Goal: Task Accomplishment & Management: Complete application form

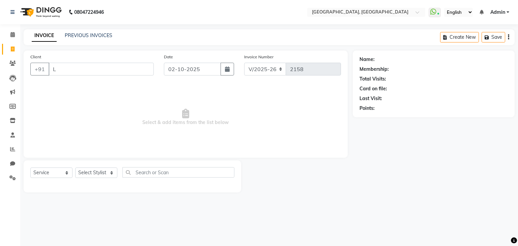
select select "6682"
select select "service"
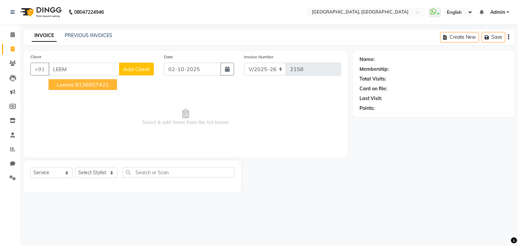
click at [86, 81] on button "Leema 9136657421" at bounding box center [83, 84] width 68 height 11
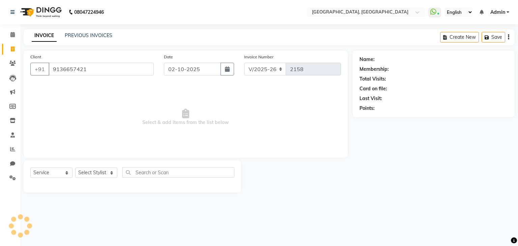
type input "9136657421"
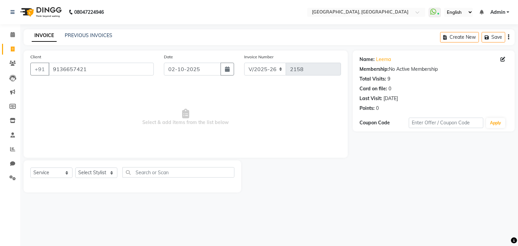
click at [374, 61] on div "Name: [PERSON_NAME]" at bounding box center [433, 59] width 148 height 7
click at [378, 60] on link "Leema" at bounding box center [383, 59] width 15 height 7
click at [97, 173] on select "Select Stylist Aarti paswan Ankit Arjun Athing Femita [PERSON_NAME] [PERSON_NAM…" at bounding box center [96, 173] width 42 height 10
click at [144, 99] on span "Select & add items from the list below" at bounding box center [185, 117] width 311 height 67
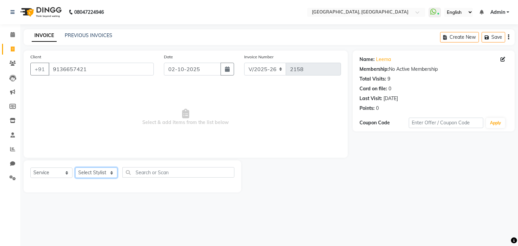
drag, startPoint x: 82, startPoint y: 173, endPoint x: 101, endPoint y: 54, distance: 120.2
click at [101, 54] on div "Client [PHONE_NUMBER] Date [DATE] Invoice Number V/2025 V/[PHONE_NUMBER] Select…" at bounding box center [186, 122] width 334 height 142
select select "75784"
click at [75, 168] on select "Select Stylist Aarti paswan Ankit Arjun Athing Femita [PERSON_NAME] [PERSON_NAM…" at bounding box center [96, 173] width 42 height 10
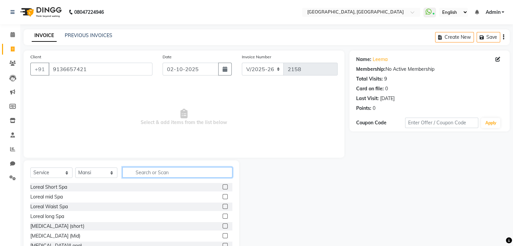
click at [134, 170] on input "text" at bounding box center [177, 172] width 110 height 10
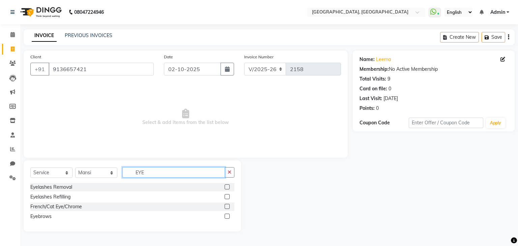
type input "EYE"
click at [228, 217] on label at bounding box center [227, 216] width 5 height 5
click at [228, 217] on input "checkbox" at bounding box center [227, 216] width 4 height 4
checkbox input "true"
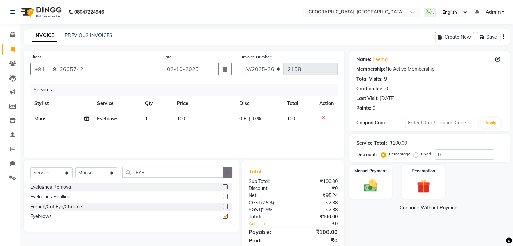
click at [232, 175] on button "button" at bounding box center [228, 172] width 10 height 10
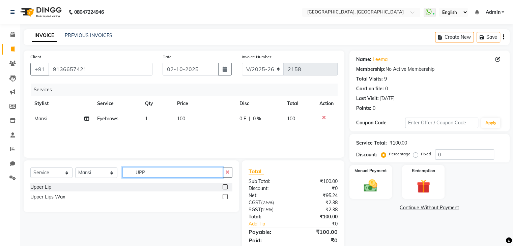
type input "UPP"
click at [224, 185] on label at bounding box center [225, 186] width 5 height 5
click at [224, 185] on input "checkbox" at bounding box center [225, 187] width 4 height 4
checkbox input "true"
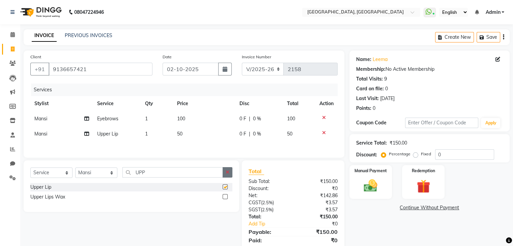
click at [228, 173] on icon "button" at bounding box center [228, 172] width 4 height 5
type input "GLI"
click at [223, 188] on label at bounding box center [225, 186] width 5 height 5
click at [223, 188] on input "checkbox" at bounding box center [225, 187] width 4 height 4
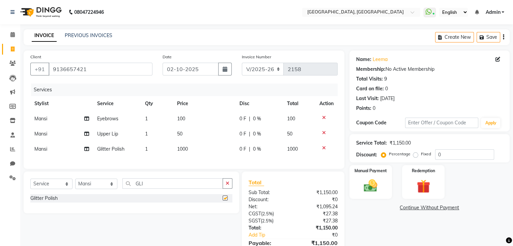
click at [211, 155] on td "1000" at bounding box center [204, 149] width 62 height 15
checkbox input "false"
select select "75784"
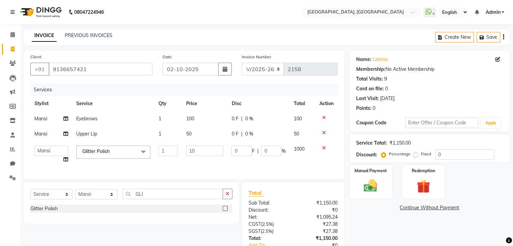
type input "1"
type input "800"
click at [230, 201] on div "Select Service Product Membership Package Voucher Prepaid Gift Card Select Styl…" at bounding box center [131, 203] width 215 height 42
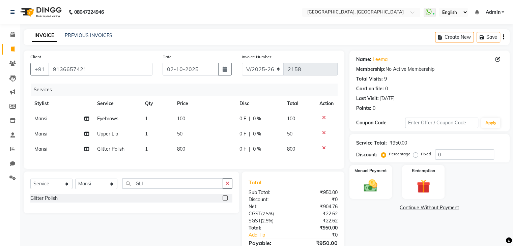
click at [107, 194] on div "Select Service Product Membership Package Voucher Prepaid Gift Card Select Styl…" at bounding box center [131, 186] width 202 height 16
click at [109, 189] on select "Select Stylist Aarti paswan Ankit Arjun Athing Femita [PERSON_NAME] [PERSON_NAM…" at bounding box center [96, 184] width 42 height 10
select select "68292"
click at [75, 184] on select "Select Stylist Aarti paswan Ankit Arjun Athing Femita [PERSON_NAME] [PERSON_NAM…" at bounding box center [96, 184] width 42 height 10
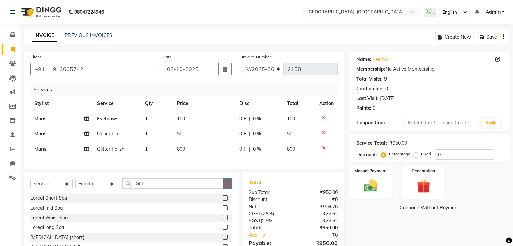
click at [227, 186] on icon "button" at bounding box center [228, 183] width 4 height 5
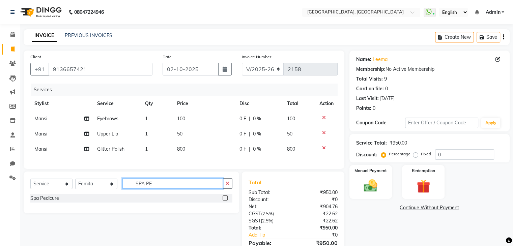
type input "SPA PE"
click at [225, 201] on label at bounding box center [225, 198] width 5 height 5
click at [225, 201] on input "checkbox" at bounding box center [225, 198] width 4 height 4
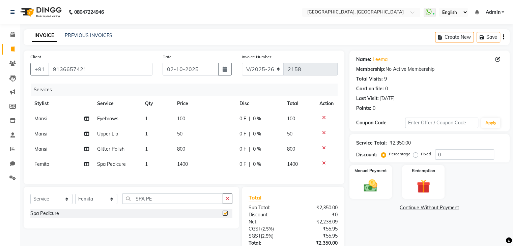
click at [204, 169] on td "1400" at bounding box center [204, 164] width 62 height 15
checkbox input "false"
select select "68292"
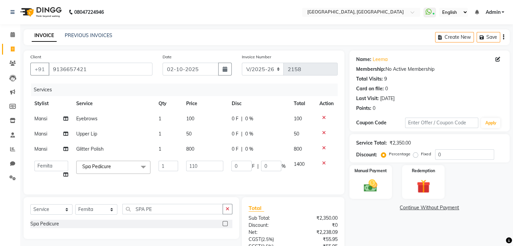
type input "1100"
click at [376, 183] on img at bounding box center [370, 186] width 23 height 16
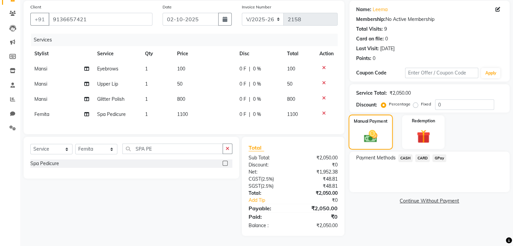
scroll to position [55, 0]
click at [442, 154] on span "GPay" at bounding box center [439, 158] width 14 height 8
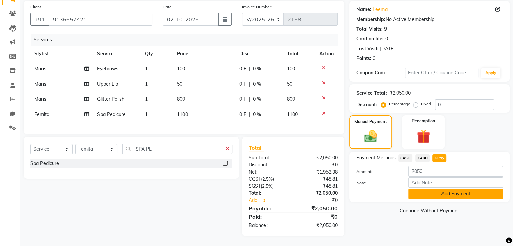
click at [437, 189] on button "Add Payment" at bounding box center [455, 194] width 94 height 10
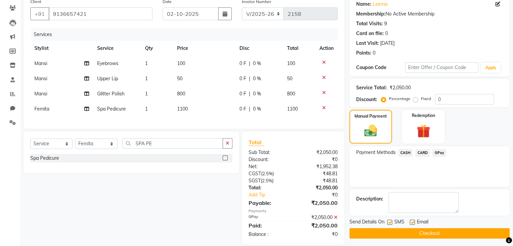
scroll to position [69, 0]
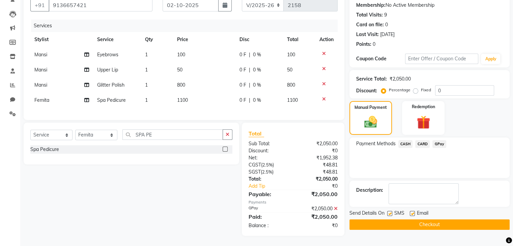
click at [449, 224] on button "Checkout" at bounding box center [429, 225] width 160 height 10
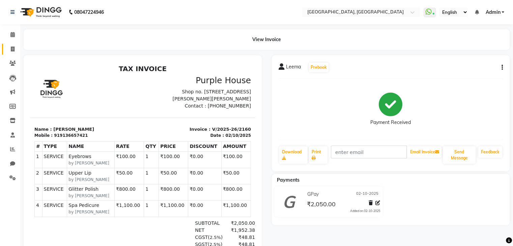
click at [10, 54] on link "Invoice" at bounding box center [10, 49] width 16 height 11
select select "service"
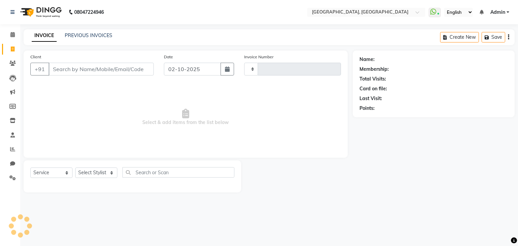
type input "2161"
select select "6682"
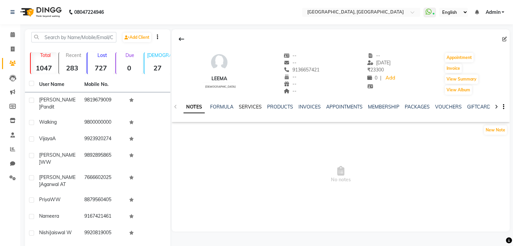
click at [248, 107] on link "SERVICES" at bounding box center [250, 107] width 23 height 6
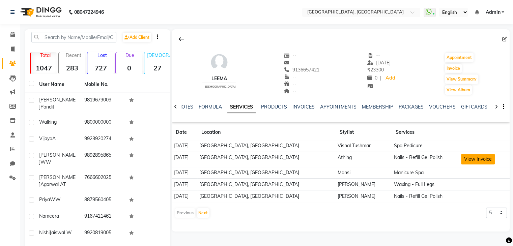
click at [471, 157] on button "View Invoice" at bounding box center [478, 159] width 34 height 10
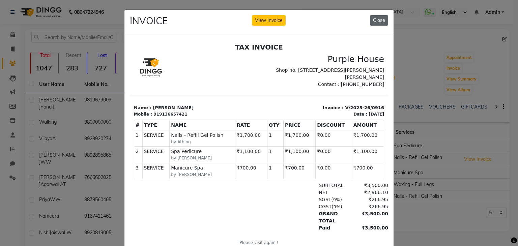
click at [381, 15] on button "Close" at bounding box center [379, 20] width 18 height 10
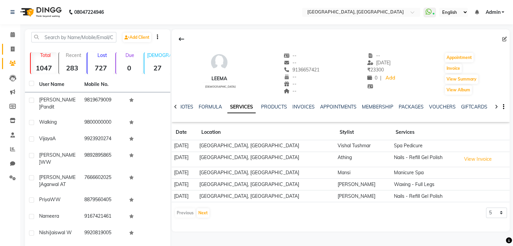
click at [16, 44] on link "Invoice" at bounding box center [10, 49] width 16 height 11
select select "6682"
select select "service"
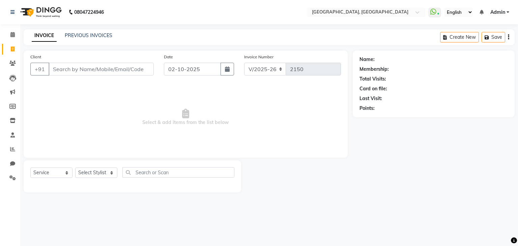
select select "6682"
select select "service"
click at [6, 36] on link "Calendar" at bounding box center [10, 34] width 16 height 11
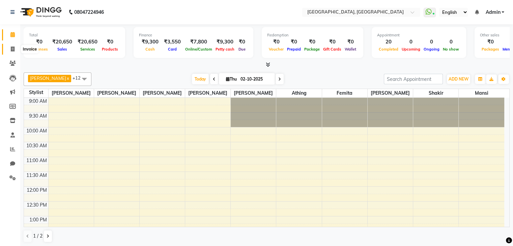
click at [7, 47] on span at bounding box center [13, 50] width 12 height 8
select select "6682"
select select "service"
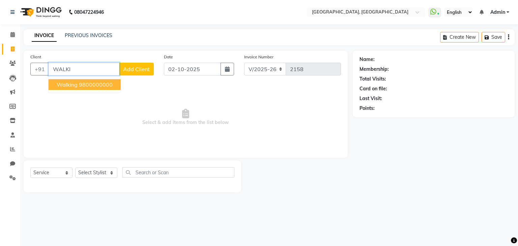
click at [105, 79] on button "walking 9800000000" at bounding box center [85, 84] width 72 height 11
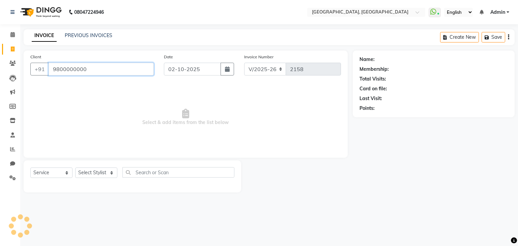
type input "9800000000"
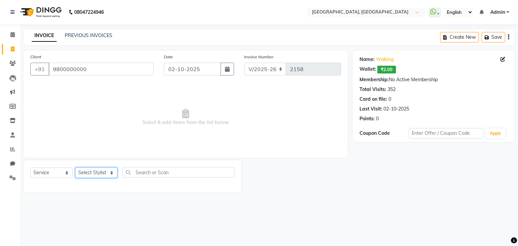
click at [97, 172] on select "Select Stylist Aarti paswan Ankit Arjun Athing Femita [PERSON_NAME] [PERSON_NAM…" at bounding box center [96, 173] width 42 height 10
select select "52151"
click at [75, 168] on select "Select Stylist Aarti paswan Ankit Arjun Athing Femita [PERSON_NAME] [PERSON_NAM…" at bounding box center [96, 173] width 42 height 10
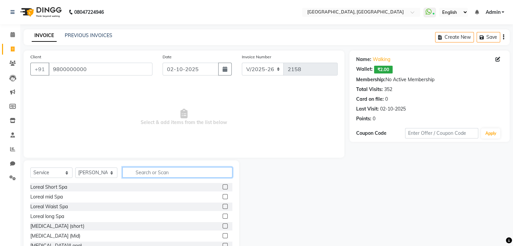
click at [150, 173] on input "text" at bounding box center [177, 172] width 110 height 10
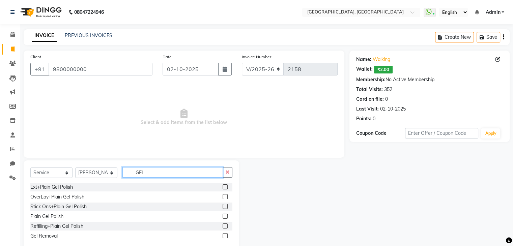
type input "GEL"
click at [225, 215] on label at bounding box center [225, 216] width 5 height 5
click at [225, 215] on input "checkbox" at bounding box center [225, 216] width 4 height 4
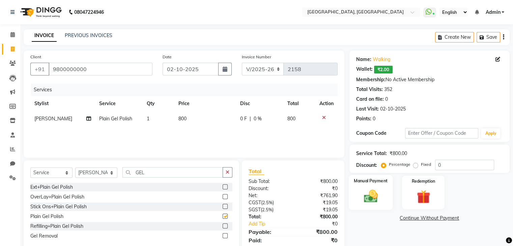
checkbox input "false"
click at [368, 189] on img at bounding box center [370, 197] width 23 height 16
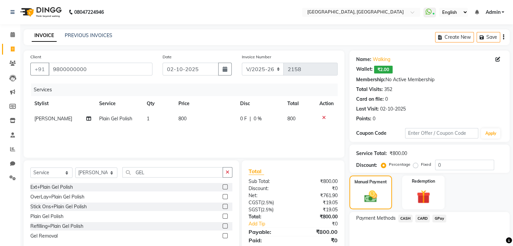
click at [439, 218] on span "GPay" at bounding box center [439, 219] width 14 height 8
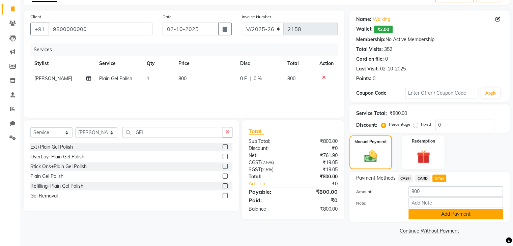
click at [444, 213] on button "Add Payment" at bounding box center [455, 214] width 94 height 10
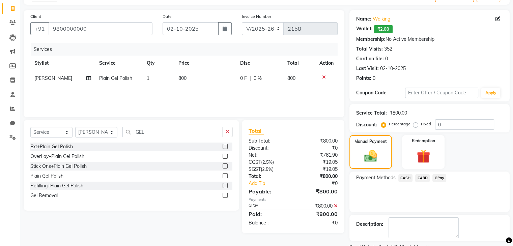
scroll to position [68, 0]
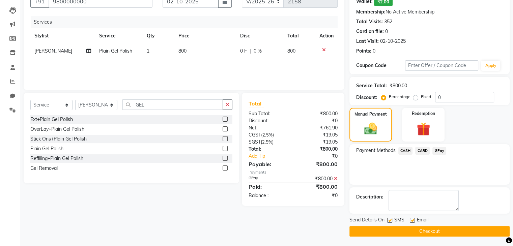
click at [439, 233] on button "Checkout" at bounding box center [429, 231] width 160 height 10
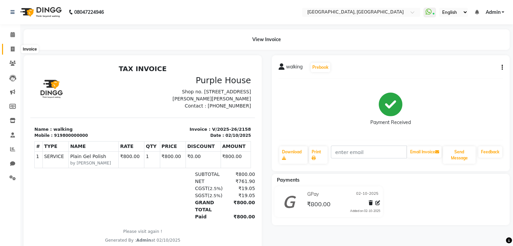
click at [7, 47] on span at bounding box center [13, 50] width 12 height 8
select select "6682"
select select "service"
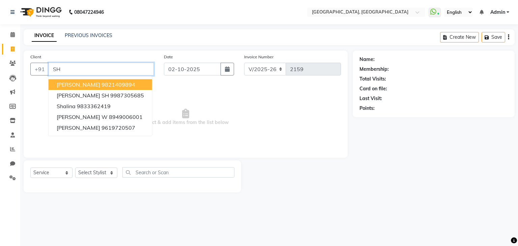
type input "S"
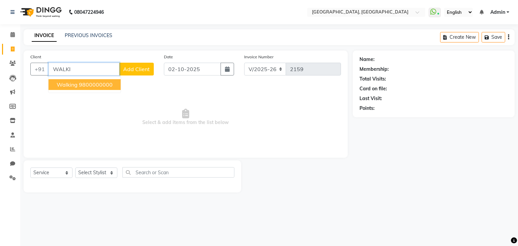
click at [100, 84] on ngb-highlight "9800000000" at bounding box center [96, 84] width 34 height 7
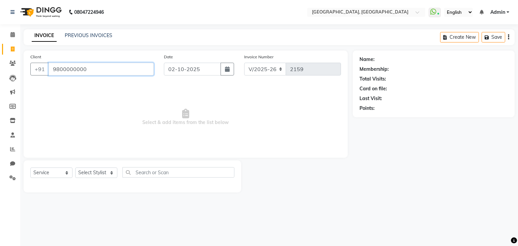
type input "9800000000"
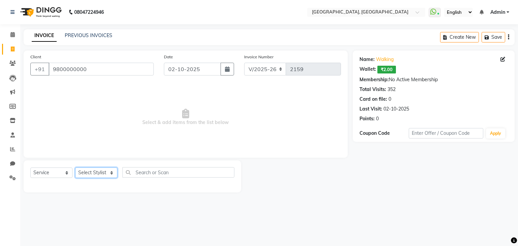
click at [93, 175] on select "Select Stylist Aarti paswan Ankit Arjun Athing Femita [PERSON_NAME] [PERSON_NAM…" at bounding box center [96, 173] width 42 height 10
select select "88735"
click at [75, 168] on select "Select Stylist Aarti paswan Ankit Arjun Athing Femita [PERSON_NAME] [PERSON_NAM…" at bounding box center [96, 173] width 42 height 10
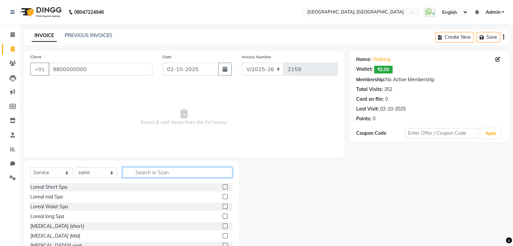
click at [140, 172] on input "text" at bounding box center [177, 172] width 110 height 10
type input "WASH"
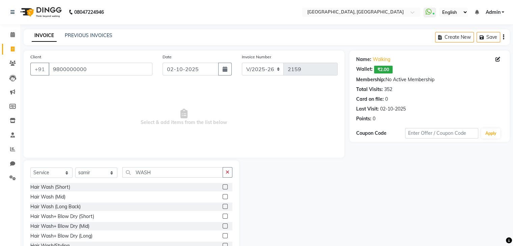
click at [223, 199] on label at bounding box center [225, 196] width 5 height 5
click at [223, 199] on input "checkbox" at bounding box center [225, 197] width 4 height 4
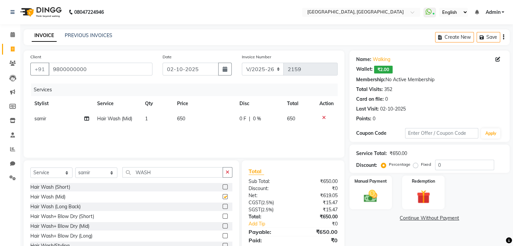
checkbox input "false"
click at [110, 170] on select "Select Stylist Aarti paswan Ankit Arjun Athing Femita [PERSON_NAME] [PERSON_NAM…" at bounding box center [96, 173] width 42 height 10
click at [94, 170] on select "Select Stylist Aarti paswan Ankit Arjun Athing Femita [PERSON_NAME] [PERSON_NAM…" at bounding box center [96, 173] width 42 height 10
select select "68292"
click at [75, 168] on select "Select Stylist Aarti paswan Ankit Arjun Athing Femita [PERSON_NAME] [PERSON_NAM…" at bounding box center [96, 173] width 42 height 10
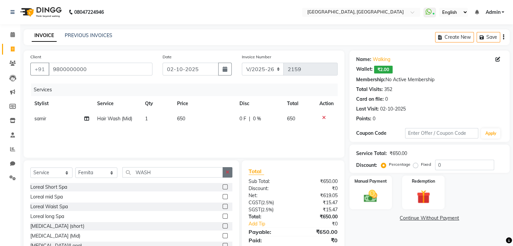
click at [230, 173] on button "button" at bounding box center [228, 172] width 10 height 10
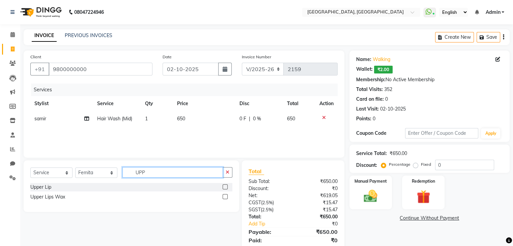
type input "UPP"
click at [225, 187] on label at bounding box center [225, 186] width 5 height 5
click at [225, 187] on input "checkbox" at bounding box center [225, 187] width 4 height 4
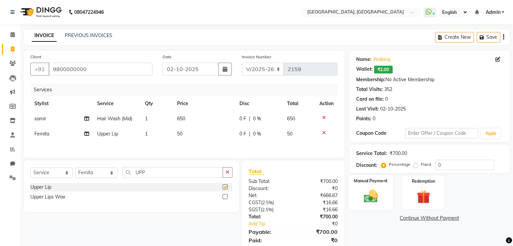
checkbox input "false"
click at [373, 201] on img at bounding box center [370, 197] width 23 height 16
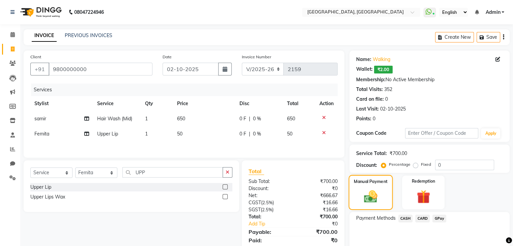
scroll to position [30, 0]
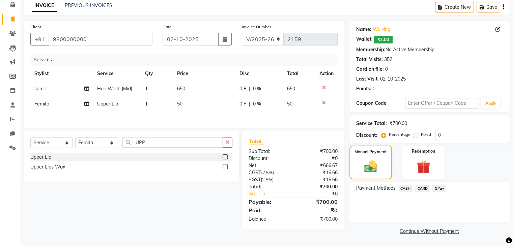
click at [438, 189] on span "GPay" at bounding box center [439, 189] width 14 height 8
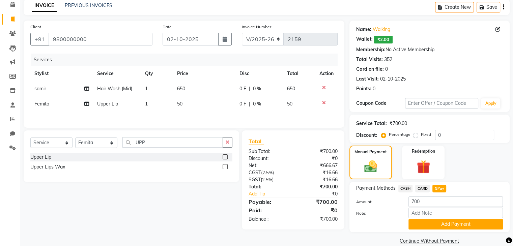
scroll to position [40, 0]
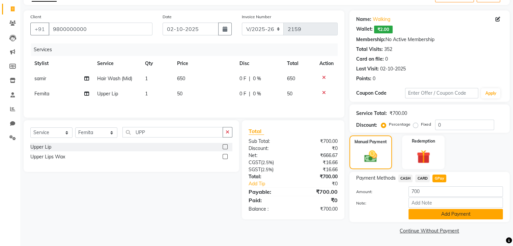
click at [428, 216] on button "Add Payment" at bounding box center [455, 214] width 94 height 10
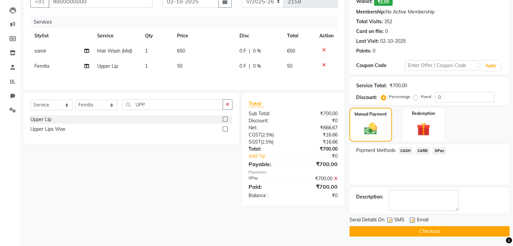
click at [402, 235] on button "Checkout" at bounding box center [429, 231] width 160 height 10
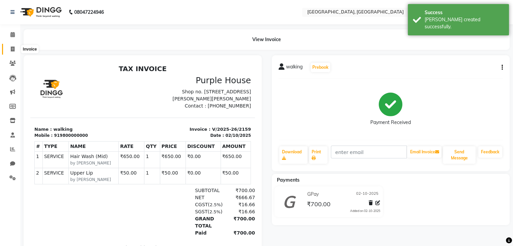
click at [8, 49] on span at bounding box center [13, 50] width 12 height 8
select select "service"
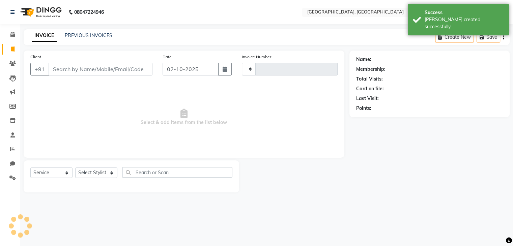
type input "2160"
select select "6682"
click at [66, 35] on link "PREVIOUS INVOICES" at bounding box center [89, 35] width 48 height 6
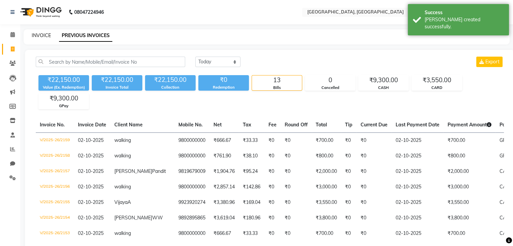
click at [33, 37] on link "INVOICE" at bounding box center [41, 35] width 19 height 6
select select "6682"
select select "service"
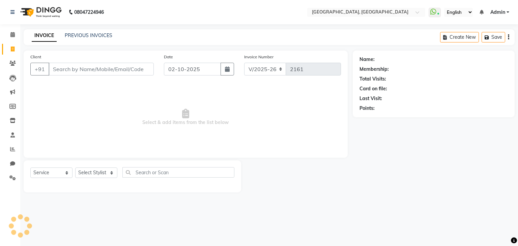
select select "6682"
select select "service"
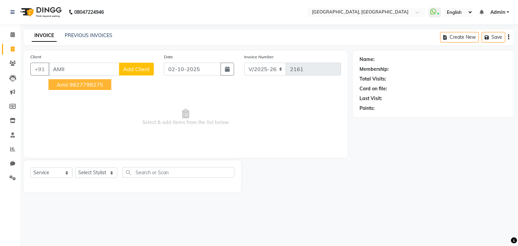
click at [79, 83] on ngb-highlight "9827798275" at bounding box center [86, 84] width 34 height 7
type input "9827798275"
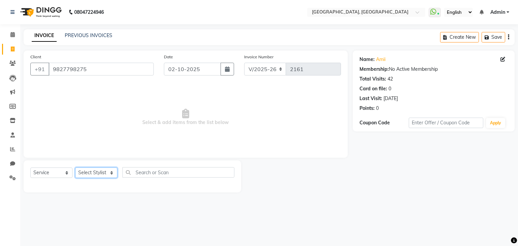
click at [87, 176] on select "Select Stylist Aarti paswan Ankit Arjun Athing Femita [PERSON_NAME] [PERSON_NAM…" at bounding box center [96, 173] width 42 height 10
select select "56705"
click at [75, 168] on select "Select Stylist Aarti paswan Ankit Arjun Athing Femita [PERSON_NAME] [PERSON_NAM…" at bounding box center [96, 173] width 42 height 10
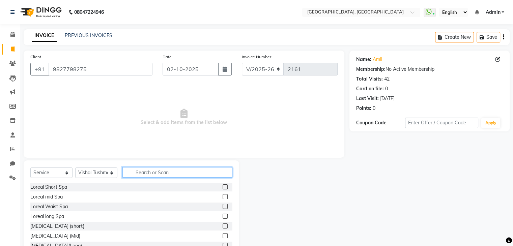
click at [160, 171] on input "text" at bounding box center [177, 172] width 110 height 10
type input "PED"
click at [223, 187] on label at bounding box center [225, 186] width 5 height 5
click at [223, 187] on input "checkbox" at bounding box center [225, 187] width 4 height 4
checkbox input "true"
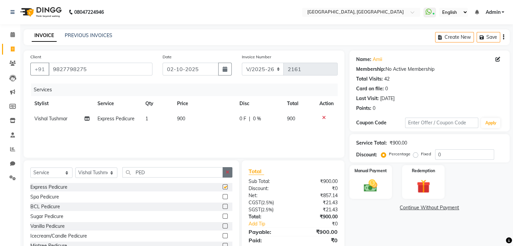
click at [230, 173] on button "button" at bounding box center [228, 172] width 10 height 10
click at [89, 170] on select "Select Stylist Aarti paswan Ankit Arjun Athing Femita [PERSON_NAME] [PERSON_NAM…" at bounding box center [96, 173] width 42 height 10
select select "52150"
click at [75, 168] on select "Select Stylist Aarti paswan Ankit Arjun Athing Femita [PERSON_NAME] [PERSON_NAM…" at bounding box center [96, 173] width 42 height 10
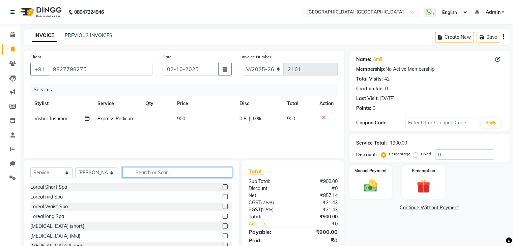
click at [135, 171] on input "text" at bounding box center [177, 172] width 110 height 10
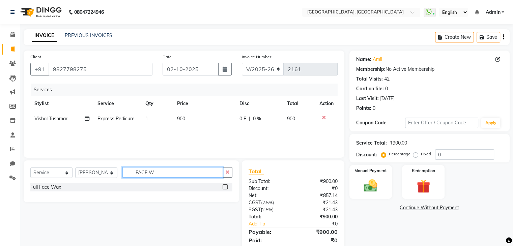
type input "FACE W"
click at [225, 187] on label at bounding box center [225, 186] width 5 height 5
click at [225, 187] on input "checkbox" at bounding box center [225, 187] width 4 height 4
checkbox input "true"
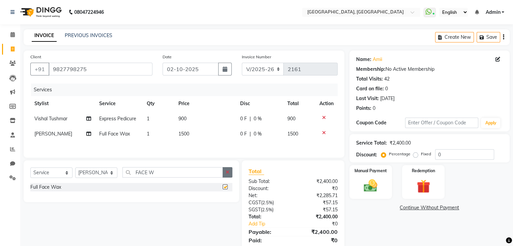
click at [231, 176] on button "button" at bounding box center [228, 172] width 10 height 10
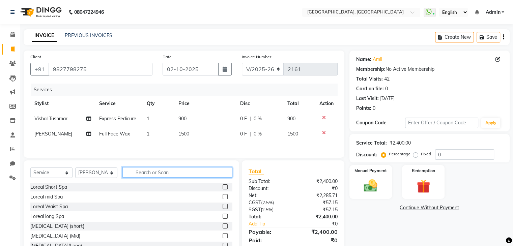
click at [123, 175] on input "text" at bounding box center [177, 172] width 110 height 10
click at [109, 176] on select "Select Stylist Aarti paswan Ankit Arjun Athing Femita [PERSON_NAME] [PERSON_NAM…" at bounding box center [96, 173] width 42 height 10
select select "52261"
click at [75, 169] on select "Select Stylist Aarti paswan Ankit Arjun Athing Femita [PERSON_NAME] [PERSON_NAM…" at bounding box center [96, 173] width 42 height 10
click at [155, 175] on input "text" at bounding box center [177, 172] width 110 height 10
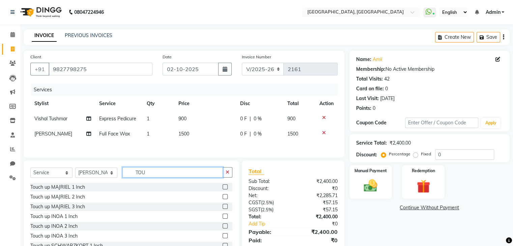
type input "TOU"
click at [223, 217] on label at bounding box center [225, 216] width 5 height 5
click at [223, 217] on input "checkbox" at bounding box center [225, 216] width 4 height 4
checkbox input "true"
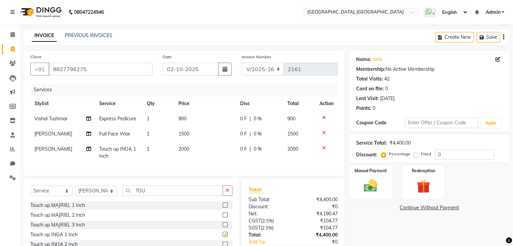
click at [198, 150] on td "2000" at bounding box center [205, 153] width 62 height 22
select select "52261"
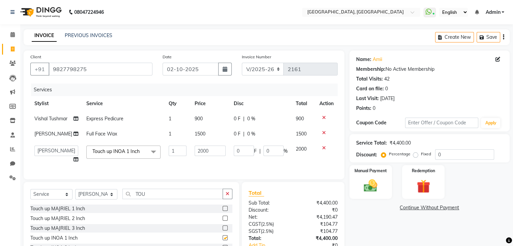
click at [198, 142] on td "1500" at bounding box center [210, 133] width 39 height 15
checkbox input "false"
select select "52150"
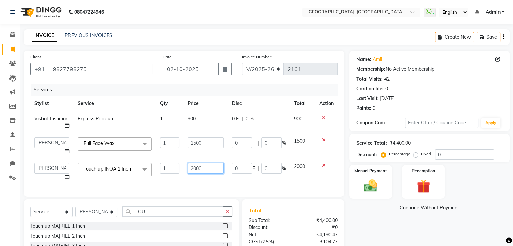
click at [212, 170] on input "2000" at bounding box center [206, 168] width 36 height 10
type input "2"
type input "1500"
click at [383, 193] on div "Manual Payment" at bounding box center [370, 182] width 44 height 35
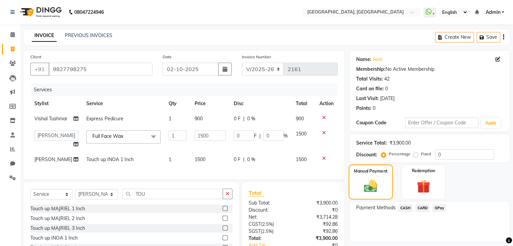
scroll to position [58, 0]
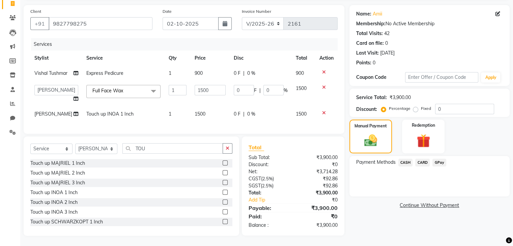
click at [422, 159] on span "CARD" at bounding box center [422, 163] width 15 height 8
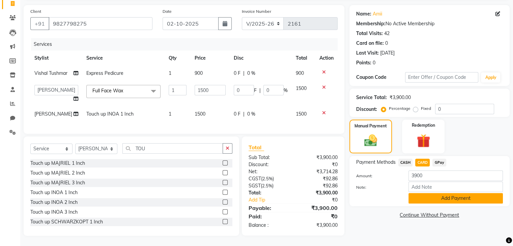
click at [432, 193] on button "Add Payment" at bounding box center [455, 198] width 94 height 10
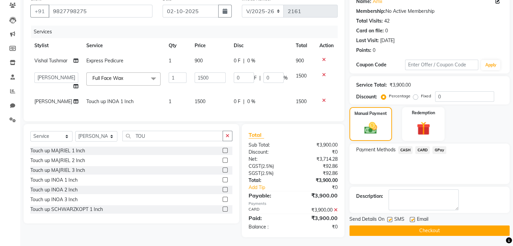
scroll to position [71, 0]
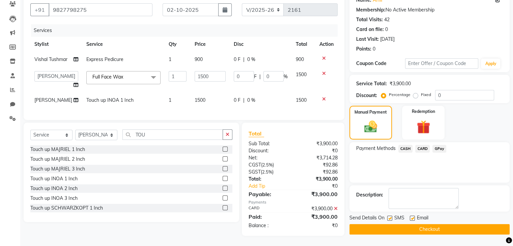
click at [390, 216] on label at bounding box center [389, 218] width 5 height 5
click at [390, 217] on input "checkbox" at bounding box center [389, 219] width 4 height 4
checkbox input "false"
click at [394, 224] on button "Checkout" at bounding box center [429, 229] width 160 height 10
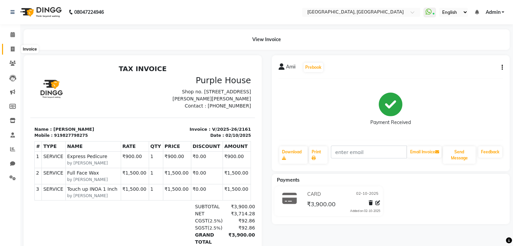
click at [11, 50] on icon at bounding box center [13, 49] width 4 height 5
select select "6682"
select select "service"
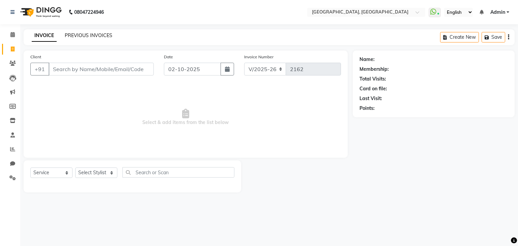
click at [73, 36] on link "PREVIOUS INVOICES" at bounding box center [89, 35] width 48 height 6
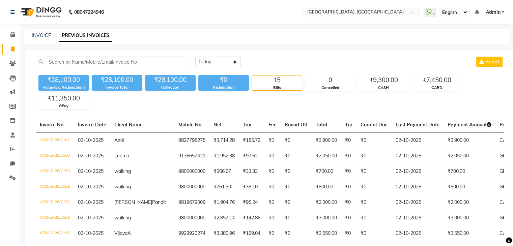
click at [28, 33] on div "INVOICE PREVIOUS INVOICES" at bounding box center [263, 35] width 478 height 7
click at [33, 34] on link "INVOICE" at bounding box center [41, 35] width 19 height 6
select select "6682"
select select "service"
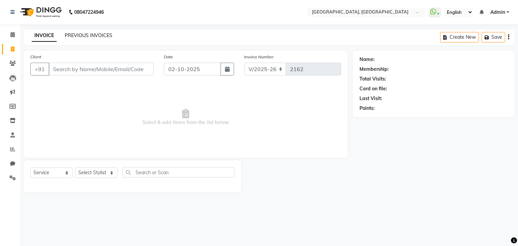
click at [86, 33] on link "PREVIOUS INVOICES" at bounding box center [89, 35] width 48 height 6
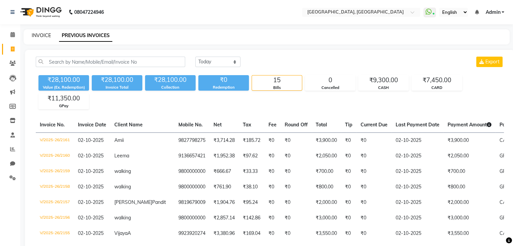
click at [48, 38] on link "INVOICE" at bounding box center [41, 35] width 19 height 6
select select "6682"
select select "service"
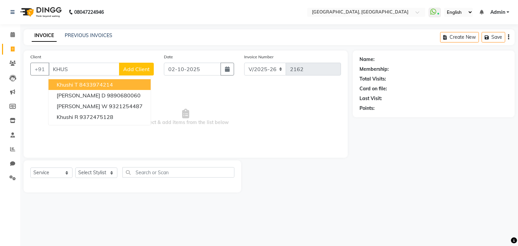
click at [108, 88] on ngb-highlight "8433974214" at bounding box center [96, 84] width 34 height 7
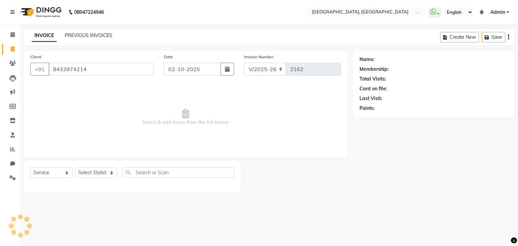
type input "8433974214"
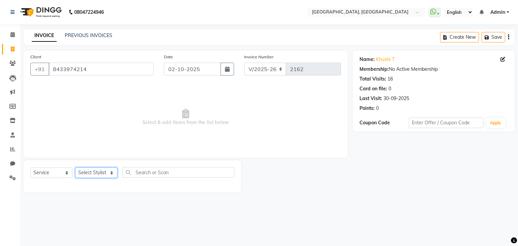
click at [94, 169] on select "Select Stylist Aarti paswan Ankit Arjun Athing Femita [PERSON_NAME] [PERSON_NAM…" at bounding box center [96, 173] width 42 height 10
select select "52151"
click at [75, 168] on select "Select Stylist Aarti paswan Ankit Arjun Athing Femita [PERSON_NAME] [PERSON_NAM…" at bounding box center [96, 173] width 42 height 10
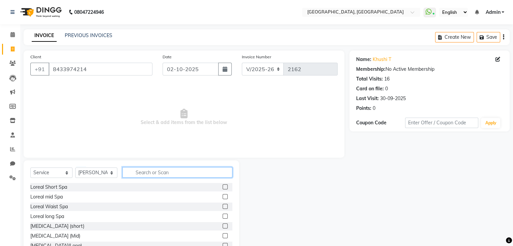
click at [145, 171] on input "text" at bounding box center [177, 172] width 110 height 10
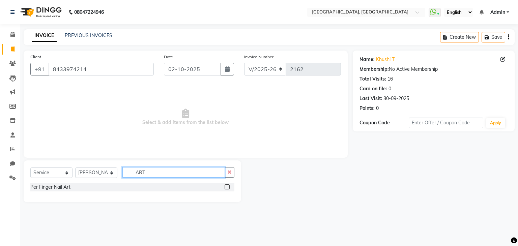
type input "ART"
click at [228, 187] on label at bounding box center [227, 186] width 5 height 5
click at [228, 187] on input "checkbox" at bounding box center [227, 187] width 4 height 4
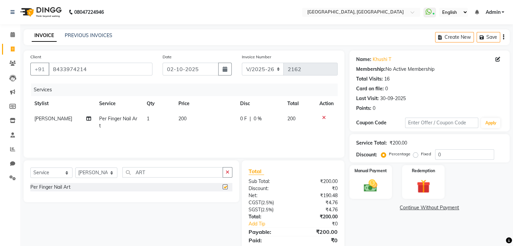
click at [205, 127] on td "200" at bounding box center [205, 122] width 62 height 22
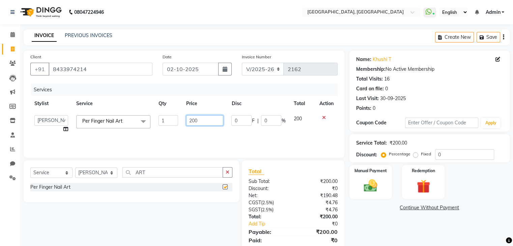
click at [202, 119] on input "200" at bounding box center [204, 120] width 37 height 10
checkbox input "false"
type input "2"
type input "150"
click at [177, 137] on div "Services Stylist Service Qty Price Disc Total Action Aarti paswan Ankit Arjun A…" at bounding box center [183, 117] width 307 height 67
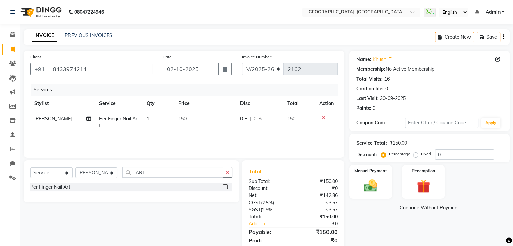
click at [174, 125] on td "150" at bounding box center [205, 122] width 62 height 22
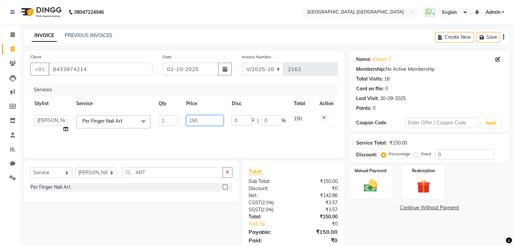
click at [213, 122] on input "150" at bounding box center [204, 120] width 37 height 10
type input "1"
type input "1500"
click at [365, 210] on link "Continue Without Payment" at bounding box center [429, 207] width 157 height 7
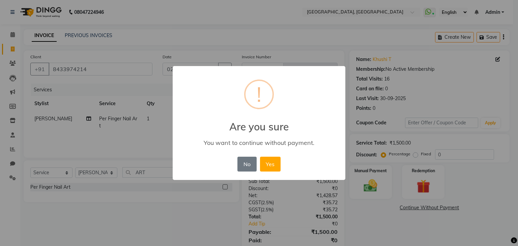
click at [365, 177] on div "× ! Are you sure You want to continue without payment. No No Yes" at bounding box center [259, 123] width 518 height 246
click at [241, 166] on button "No" at bounding box center [246, 164] width 19 height 15
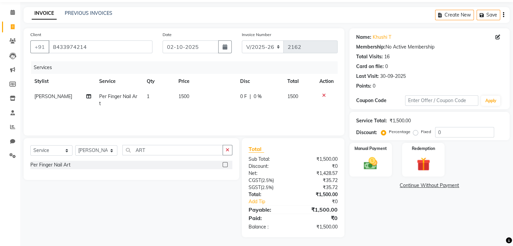
scroll to position [24, 0]
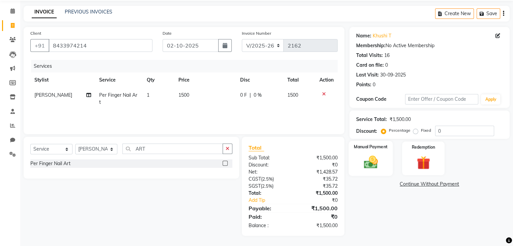
click at [386, 152] on div "Manual Payment" at bounding box center [370, 158] width 44 height 35
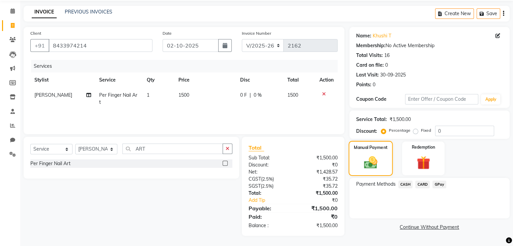
click at [428, 181] on span "CARD" at bounding box center [422, 185] width 15 height 8
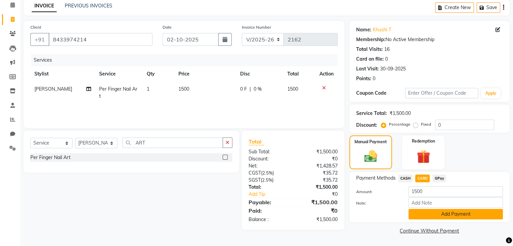
click at [439, 218] on button "Add Payment" at bounding box center [455, 214] width 94 height 10
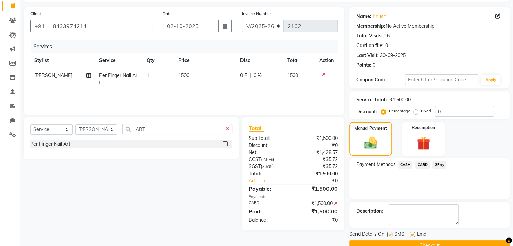
scroll to position [58, 0]
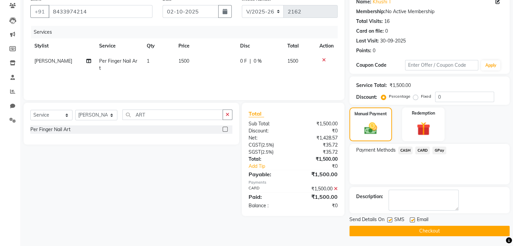
click at [390, 220] on label at bounding box center [389, 220] width 5 height 5
click at [390, 220] on input "checkbox" at bounding box center [389, 220] width 4 height 4
checkbox input "false"
click at [395, 232] on button "Checkout" at bounding box center [429, 231] width 160 height 10
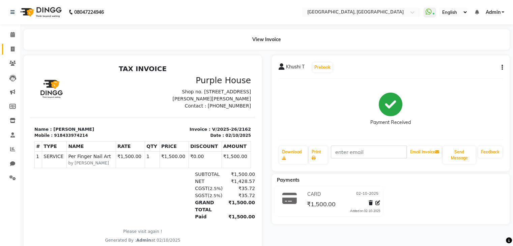
click at [14, 54] on link "Invoice" at bounding box center [10, 49] width 16 height 11
select select "service"
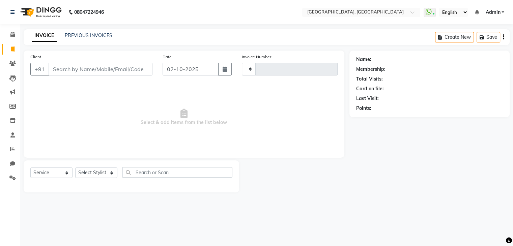
type input "2163"
select select "6682"
click at [78, 40] on div "INVOICE PREVIOUS INVOICES Create New Save" at bounding box center [269, 37] width 491 height 16
click at [78, 37] on link "PREVIOUS INVOICES" at bounding box center [89, 35] width 48 height 6
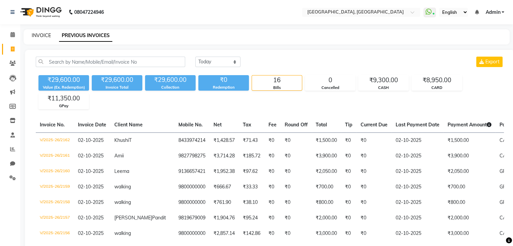
click at [44, 33] on link "INVOICE" at bounding box center [41, 35] width 19 height 6
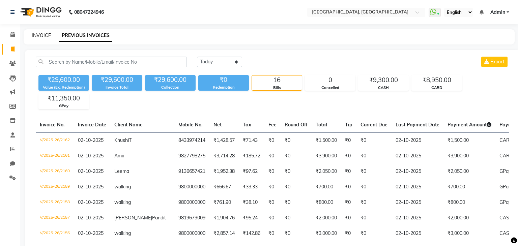
select select "6682"
select select "service"
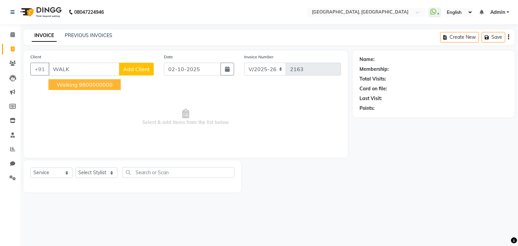
click at [106, 87] on ngb-highlight "9800000000" at bounding box center [96, 84] width 34 height 7
type input "9800000000"
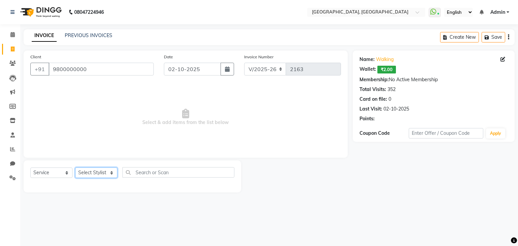
click at [89, 172] on select "Select Stylist Aarti paswan Ankit Arjun Athing Femita [PERSON_NAME] [PERSON_NAM…" at bounding box center [96, 173] width 42 height 10
select select "52158"
click at [75, 168] on select "Select Stylist Aarti paswan Ankit Arjun Athing Femita [PERSON_NAME] [PERSON_NAM…" at bounding box center [96, 173] width 42 height 10
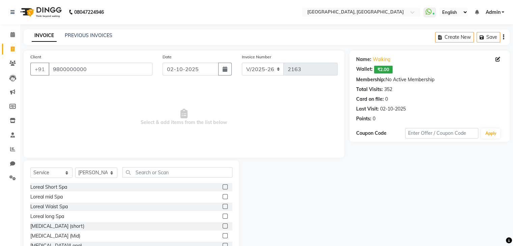
click at [135, 154] on div "Client +91 9800000000 Date 02-10-2025 Invoice Number V/2025 V/2025-26 2163 Sele…" at bounding box center [184, 104] width 321 height 107
click at [151, 173] on input "text" at bounding box center [177, 172] width 110 height 10
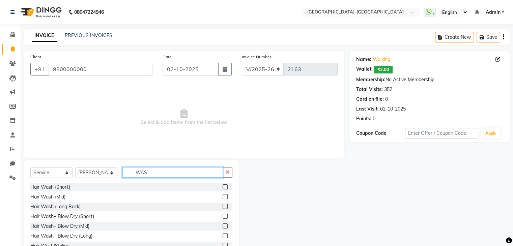
type input "WAS"
click at [223, 185] on label at bounding box center [225, 186] width 5 height 5
click at [223, 185] on input "checkbox" at bounding box center [225, 187] width 4 height 4
checkbox input "true"
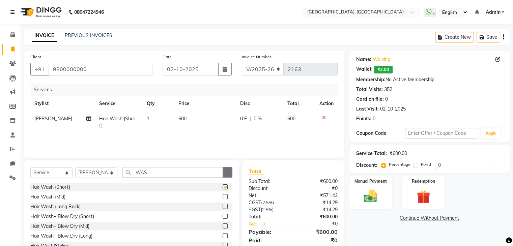
click at [229, 174] on icon "button" at bounding box center [228, 172] width 4 height 5
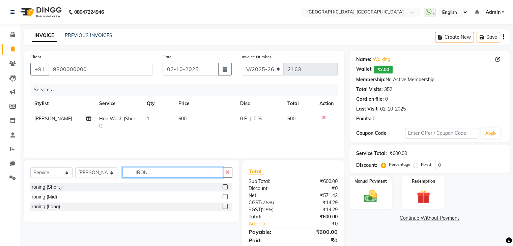
type input "IRON"
click at [218, 186] on div "Ironing (Short)" at bounding box center [131, 187] width 202 height 8
click at [225, 186] on label at bounding box center [225, 186] width 5 height 5
click at [225, 186] on input "checkbox" at bounding box center [225, 187] width 4 height 4
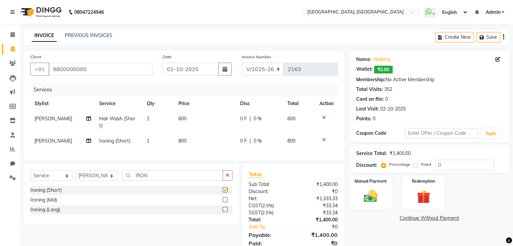
checkbox input "false"
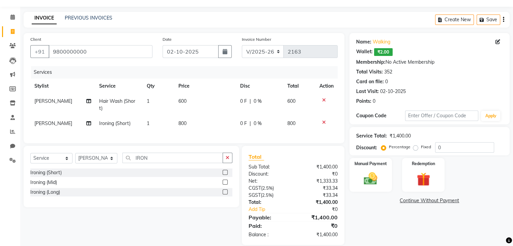
scroll to position [32, 0]
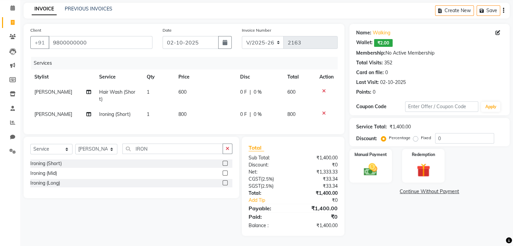
click at [380, 163] on img at bounding box center [370, 170] width 22 height 16
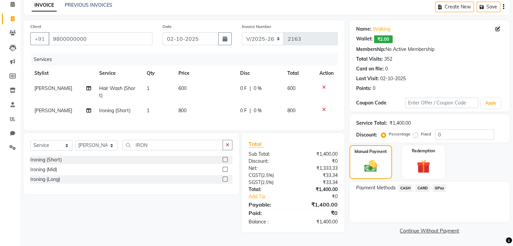
click at [406, 188] on span "CASH" at bounding box center [405, 188] width 15 height 8
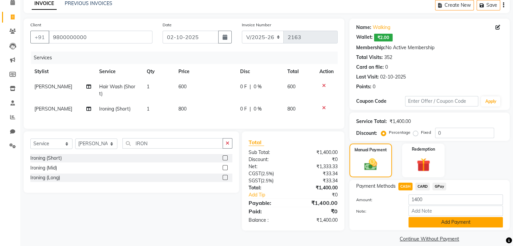
click at [433, 224] on button "Add Payment" at bounding box center [455, 222] width 94 height 10
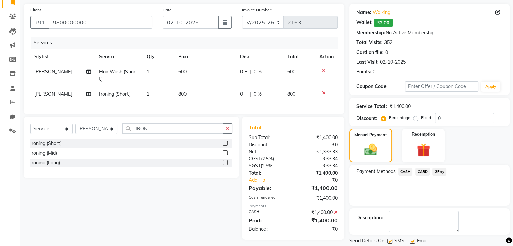
scroll to position [68, 0]
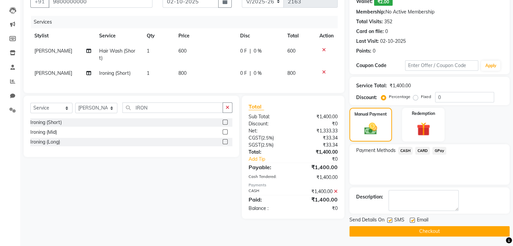
click at [452, 222] on div "Send Details On SMS Email" at bounding box center [429, 221] width 160 height 8
click at [456, 232] on button "Checkout" at bounding box center [429, 231] width 160 height 10
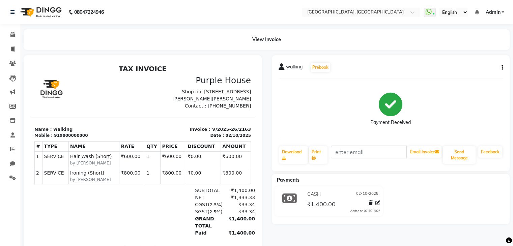
click at [8, 55] on li "Invoice" at bounding box center [10, 49] width 20 height 15
click at [10, 53] on span at bounding box center [13, 50] width 12 height 8
select select "6682"
select select "service"
